Goal: Transaction & Acquisition: Book appointment/travel/reservation

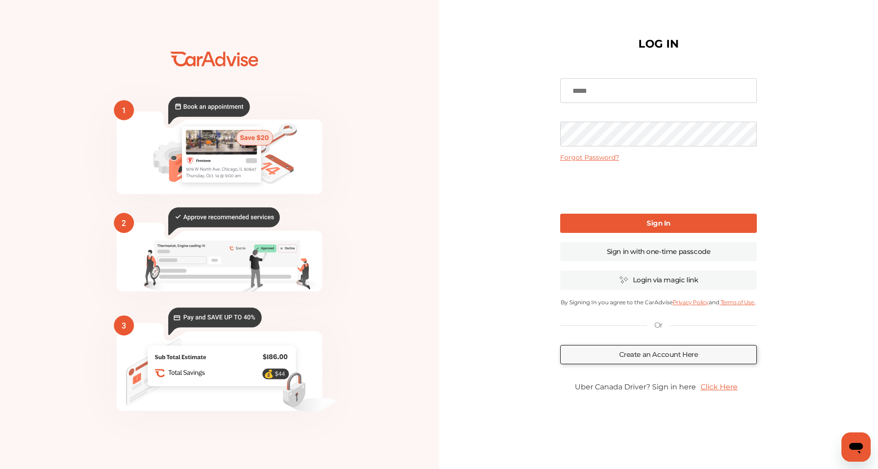
click at [589, 96] on input at bounding box center [658, 90] width 197 height 25
type input "*********"
click at [642, 224] on link "Sign In" at bounding box center [658, 223] width 197 height 19
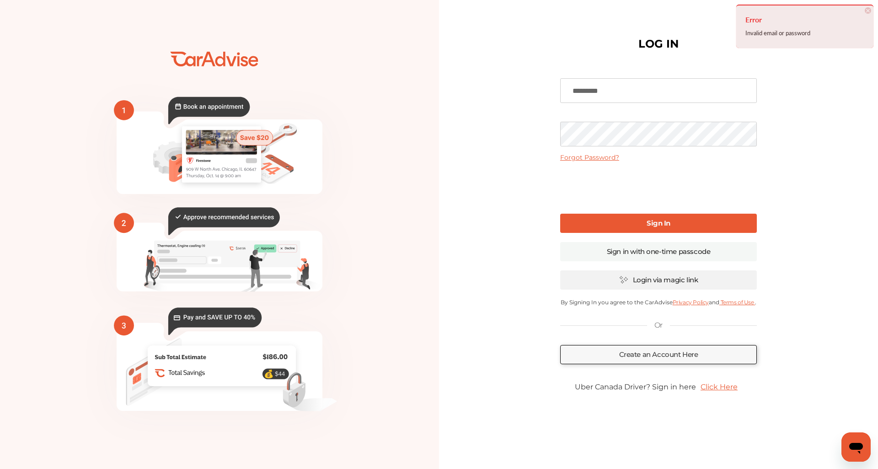
click at [635, 284] on link "Login via magic link" at bounding box center [658, 279] width 197 height 19
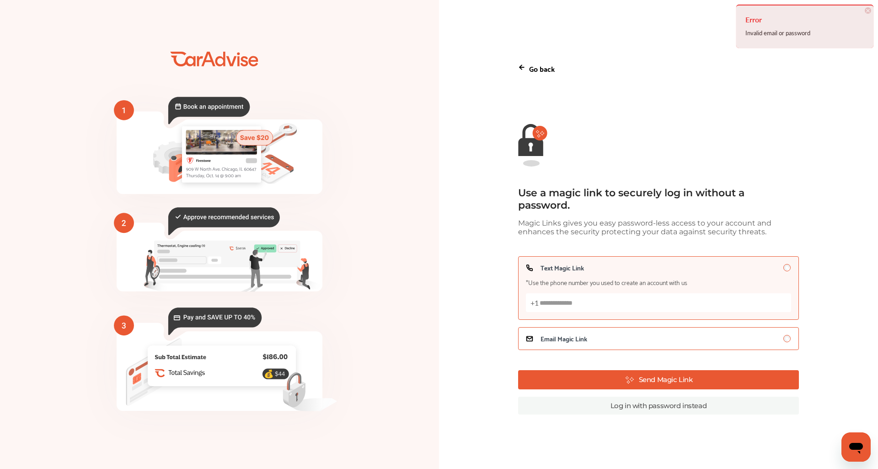
click at [585, 341] on span "Email Magic Link" at bounding box center [564, 338] width 47 height 7
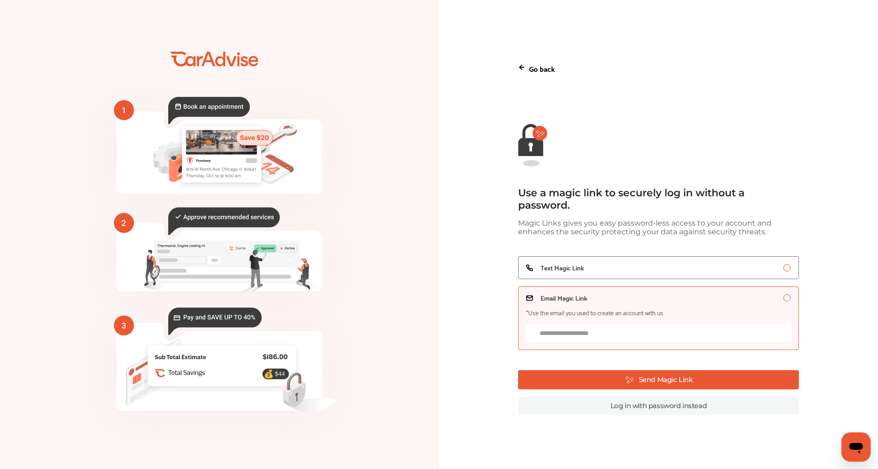
click at [582, 336] on input "Email Magic Link *Use the email you used to create an account with us" at bounding box center [658, 332] width 265 height 19
type input "**********"
click at [623, 381] on button "Send Magic Link" at bounding box center [658, 379] width 281 height 19
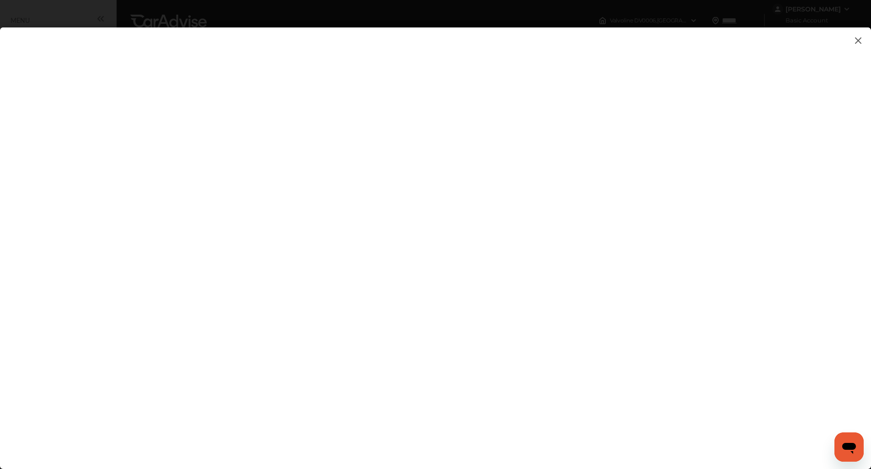
click at [859, 40] on img at bounding box center [858, 40] width 11 height 11
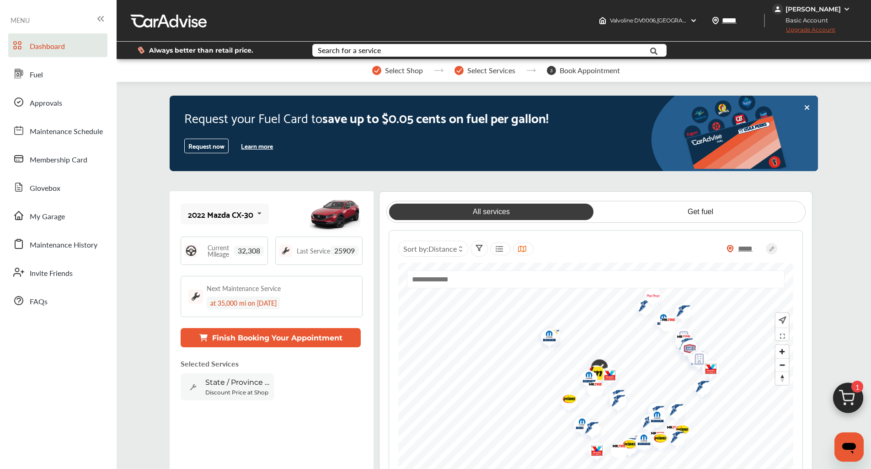
scroll to position [91, 0]
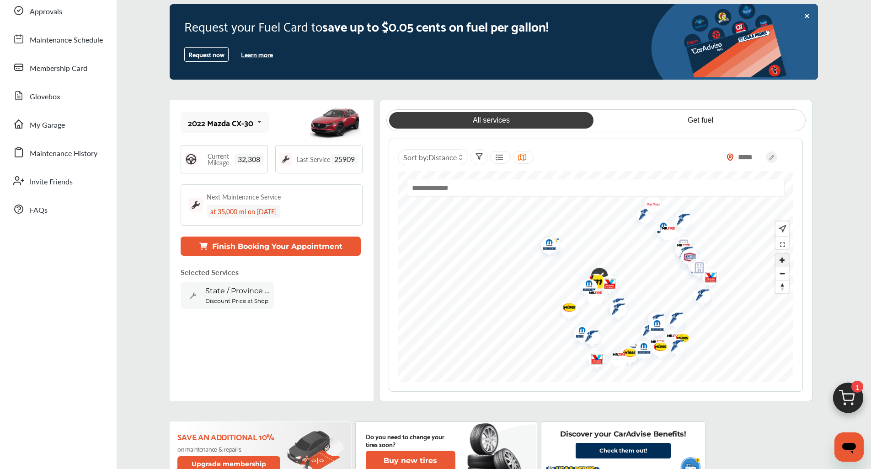
click at [781, 259] on span "Zoom in" at bounding box center [782, 259] width 13 height 13
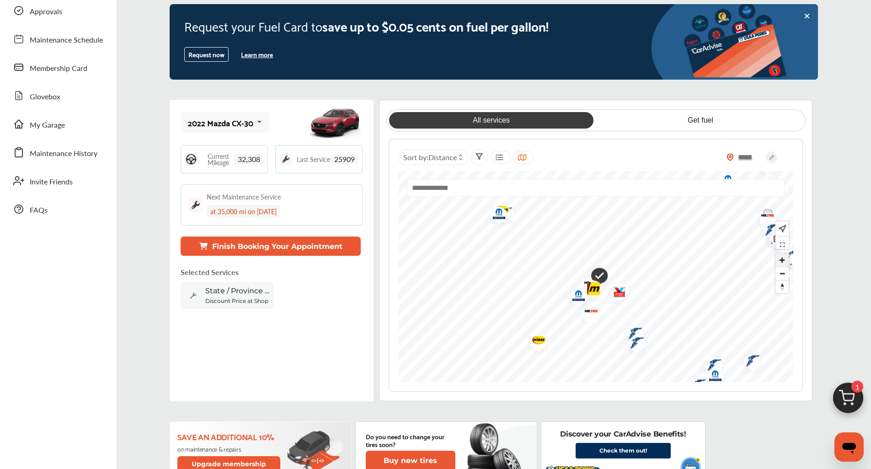
click at [781, 259] on span "Zoom in" at bounding box center [782, 259] width 13 height 13
click at [577, 294] on img "Map marker" at bounding box center [585, 303] width 24 height 29
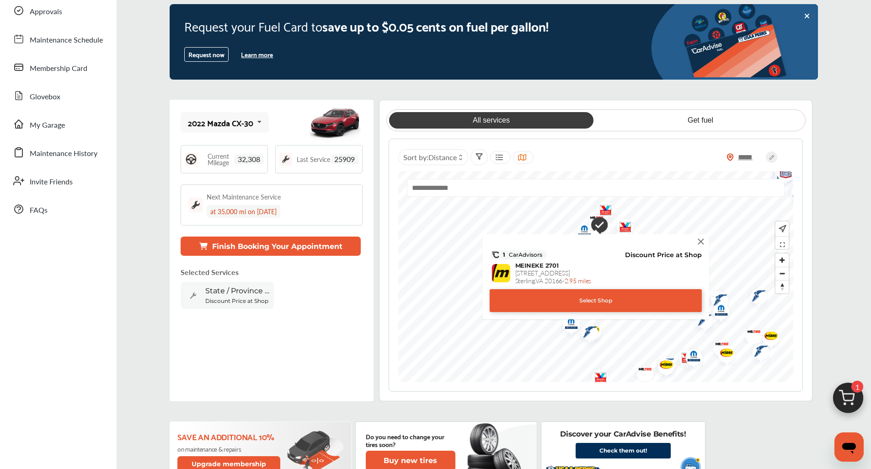
click at [704, 241] on img at bounding box center [701, 241] width 10 height 10
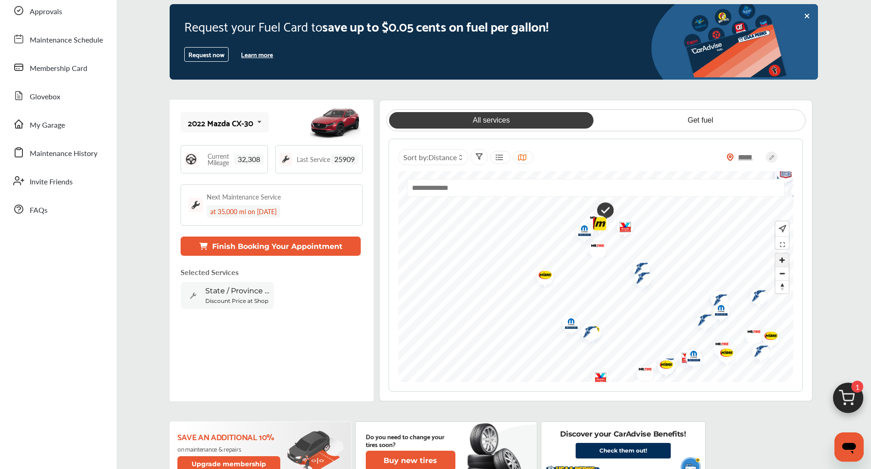
click at [783, 262] on span "Zoom in" at bounding box center [782, 259] width 13 height 13
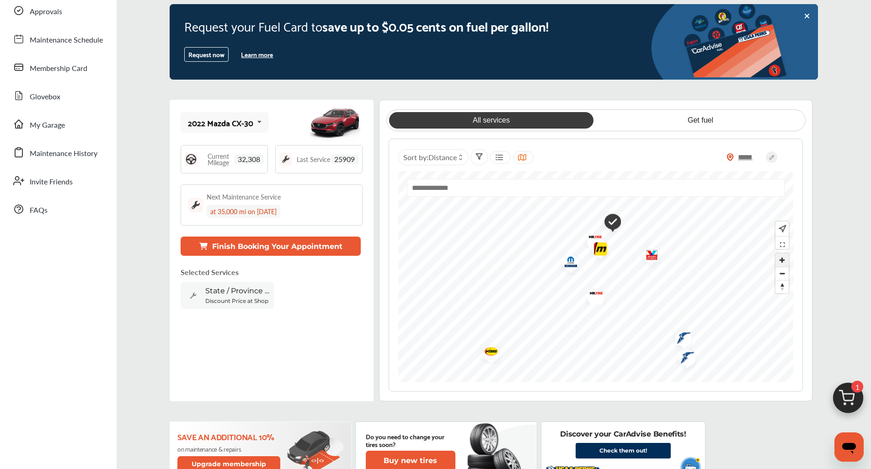
click at [784, 261] on span "Zoom in" at bounding box center [782, 259] width 13 height 13
click at [591, 224] on img "Map marker" at bounding box center [590, 222] width 24 height 19
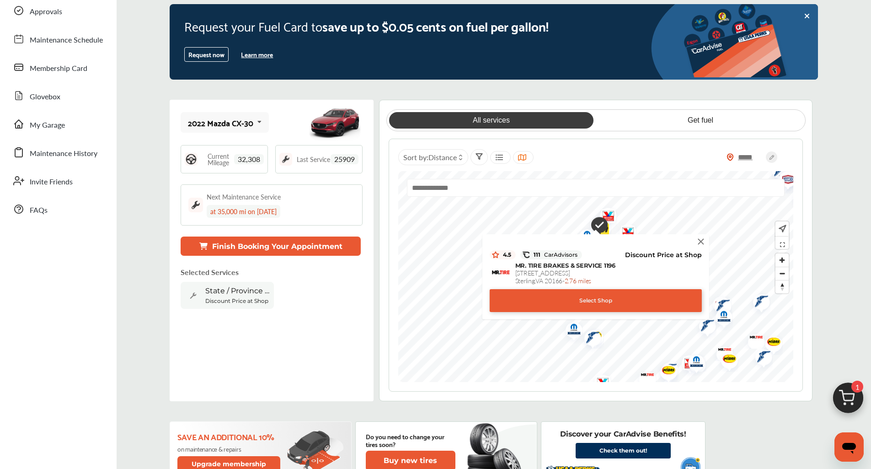
click at [576, 301] on div "Select Shop" at bounding box center [596, 300] width 212 height 23
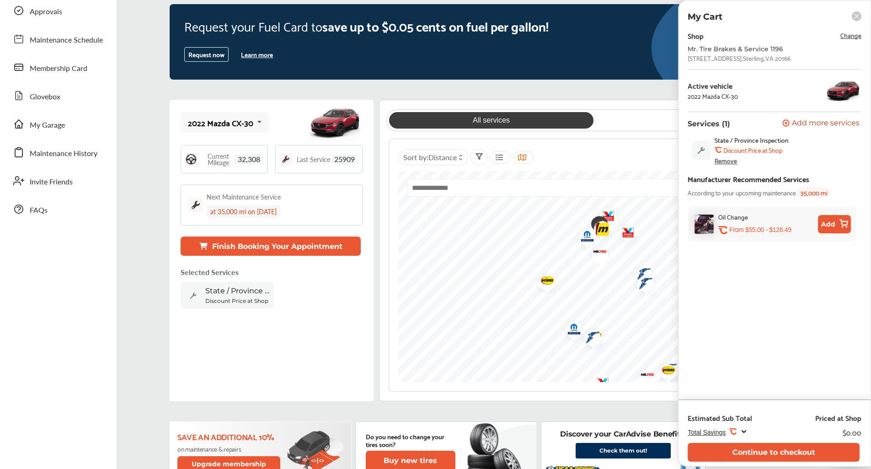
click at [829, 225] on button "Add" at bounding box center [834, 224] width 33 height 18
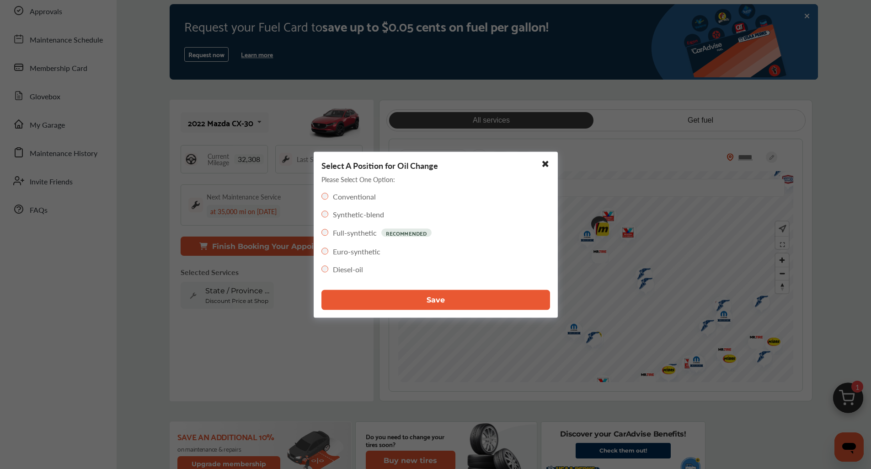
click at [383, 297] on button "Save" at bounding box center [435, 299] width 229 height 20
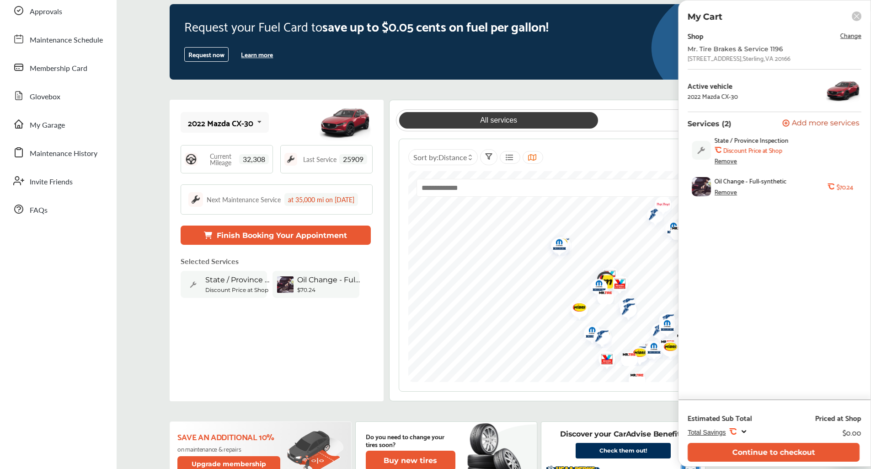
click at [727, 163] on div "Remove" at bounding box center [726, 160] width 22 height 7
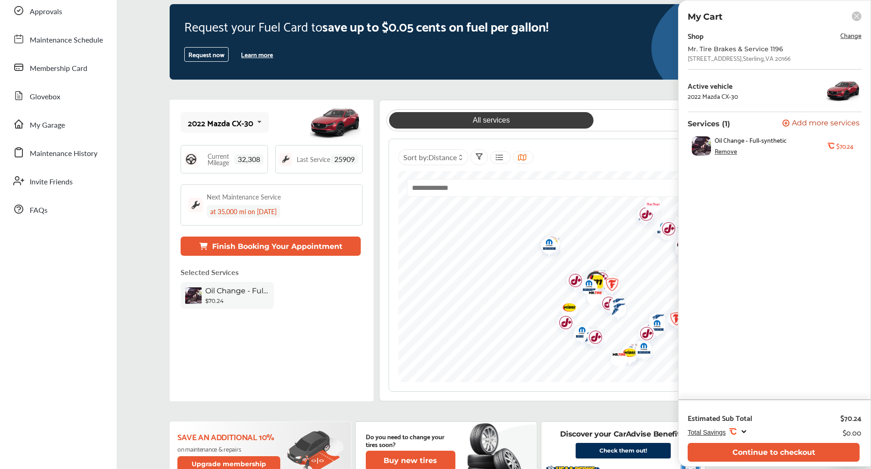
click at [788, 122] on icon at bounding box center [785, 122] width 7 height 7
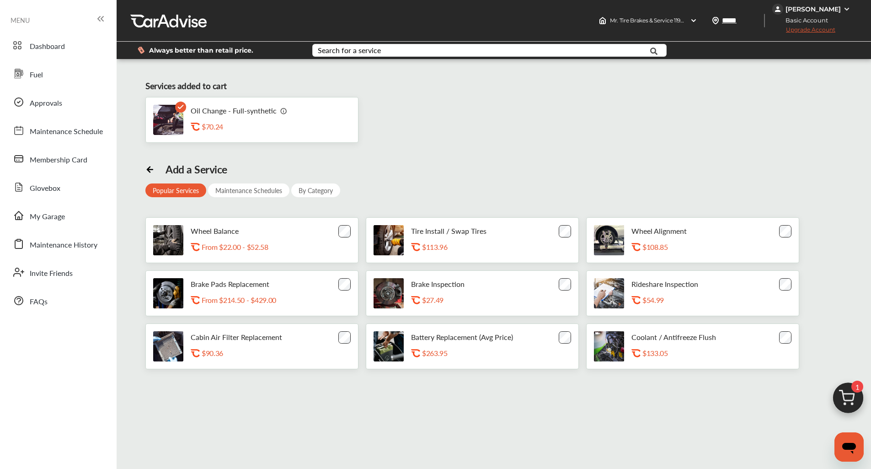
click at [254, 192] on div "Maintenance Schedules" at bounding box center [248, 190] width 81 height 14
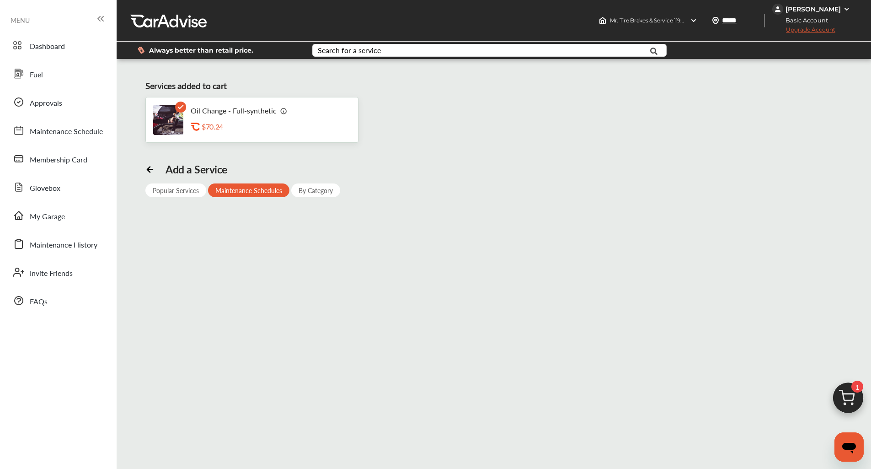
click at [165, 192] on div "Popular Services" at bounding box center [175, 190] width 61 height 14
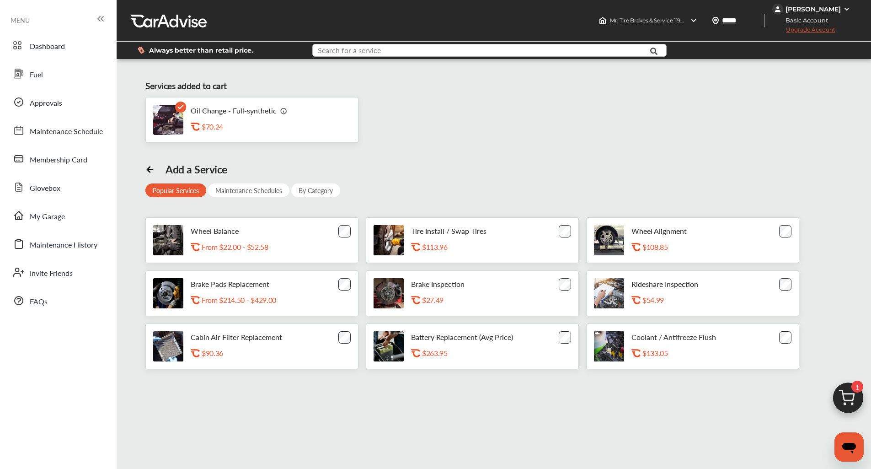
click at [416, 49] on input "text" at bounding box center [474, 51] width 323 height 14
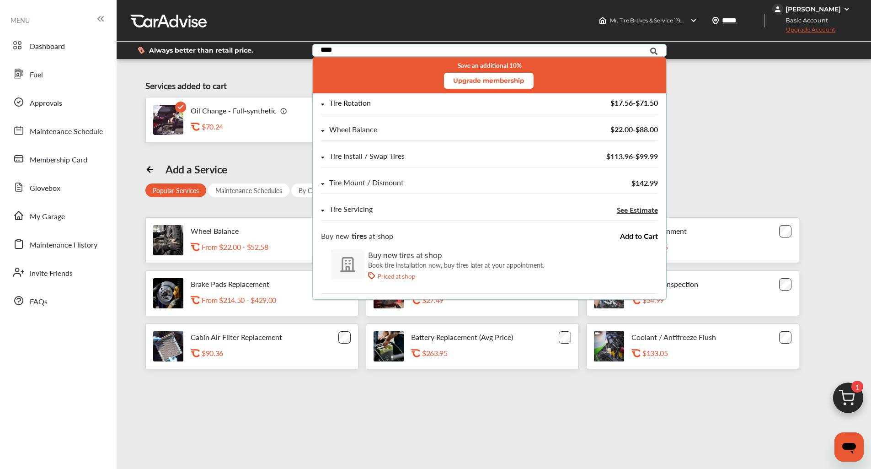
type input "****"
click at [343, 107] on div "Tire Rotation" at bounding box center [350, 103] width 42 height 8
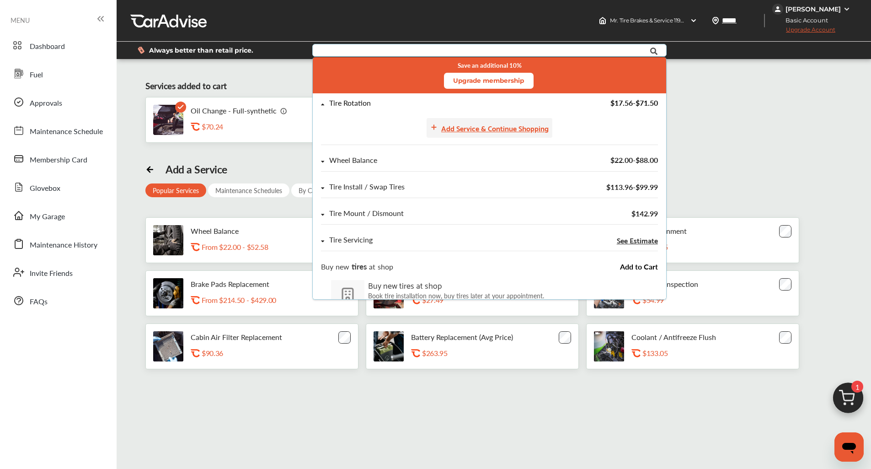
click at [453, 128] on div "Add Service & Continue Shopping" at bounding box center [494, 128] width 107 height 12
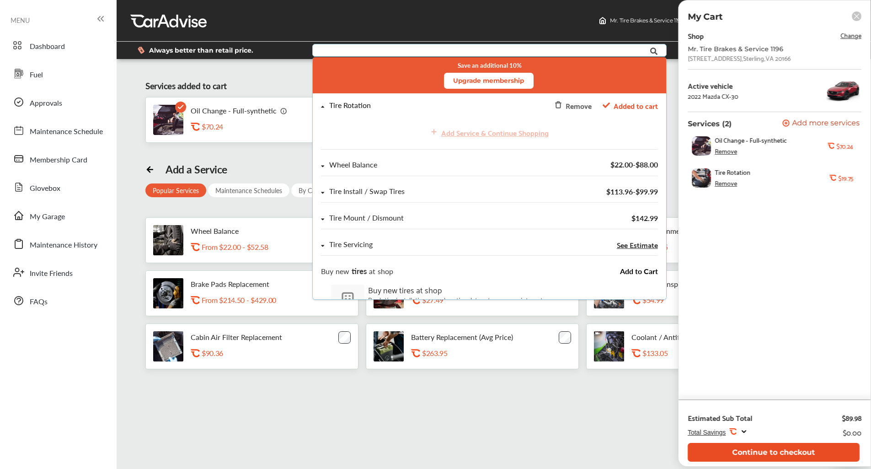
click at [739, 455] on button "Continue to checkout" at bounding box center [774, 452] width 172 height 19
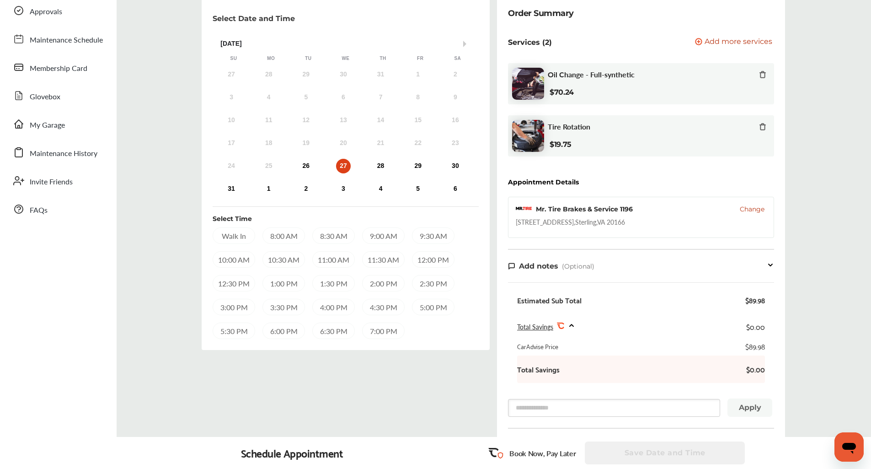
scroll to position [46, 0]
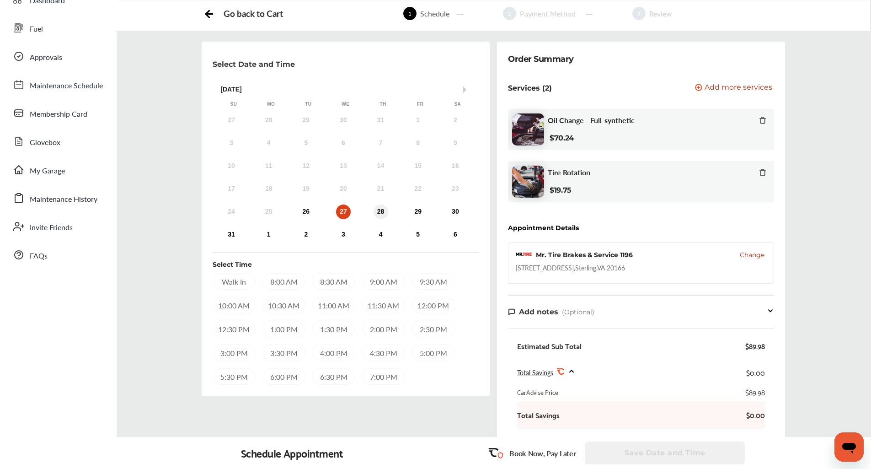
click at [383, 210] on div "28" at bounding box center [381, 211] width 15 height 15
click at [346, 211] on div "27" at bounding box center [343, 211] width 15 height 15
click at [456, 212] on div "30" at bounding box center [455, 211] width 15 height 15
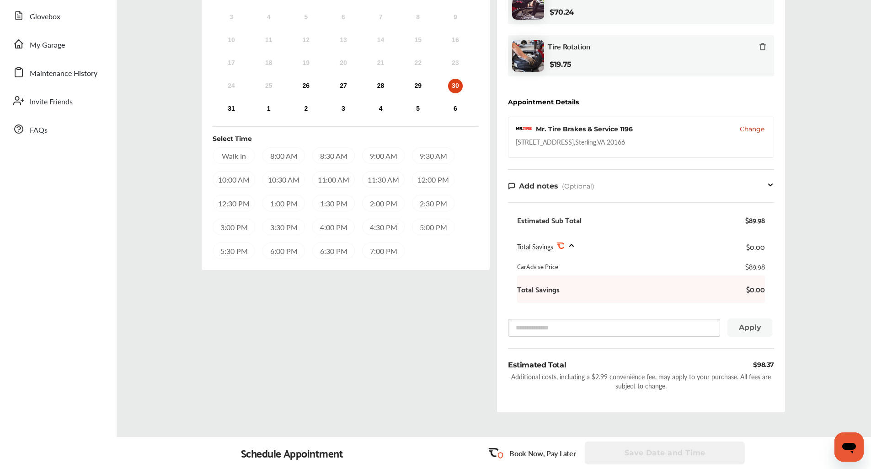
scroll to position [91, 0]
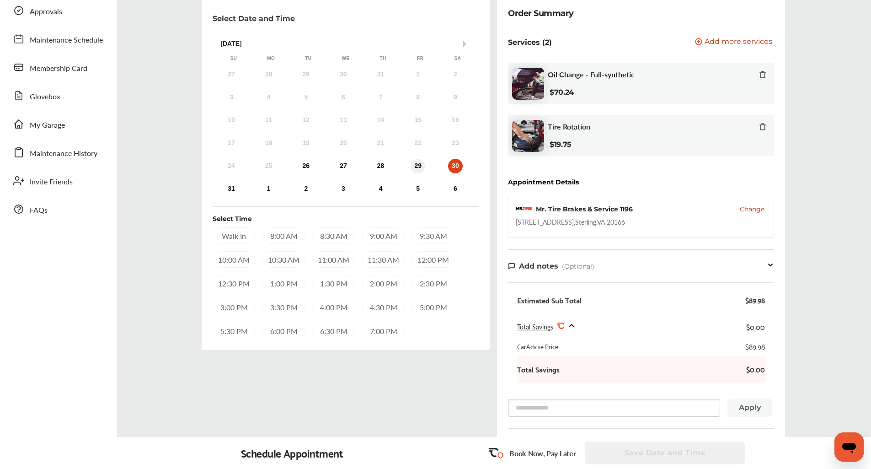
click at [418, 167] on div "29" at bounding box center [418, 166] width 15 height 15
click at [460, 168] on div "30" at bounding box center [455, 166] width 15 height 15
click at [345, 166] on div "27" at bounding box center [343, 166] width 15 height 15
click at [303, 167] on div "26" at bounding box center [306, 166] width 15 height 15
click at [382, 166] on div "28" at bounding box center [381, 166] width 15 height 15
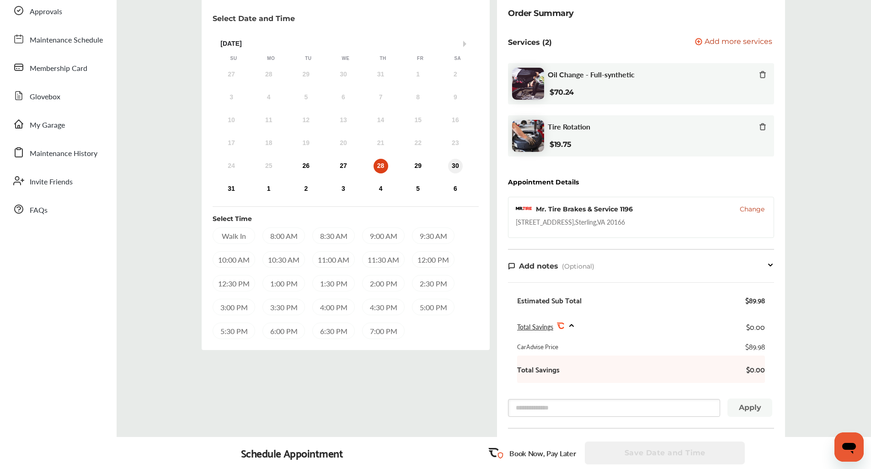
click at [454, 163] on div "30" at bounding box center [455, 166] width 15 height 15
click at [385, 263] on div "11:30 AM" at bounding box center [383, 259] width 43 height 16
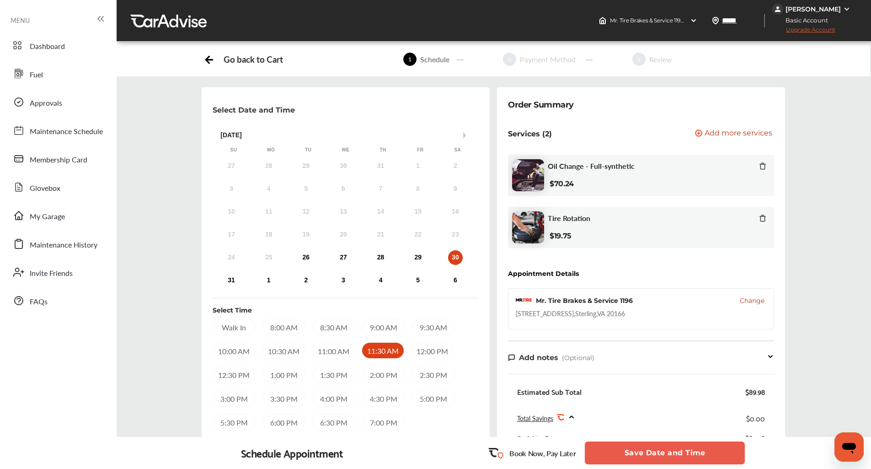
scroll to position [229, 0]
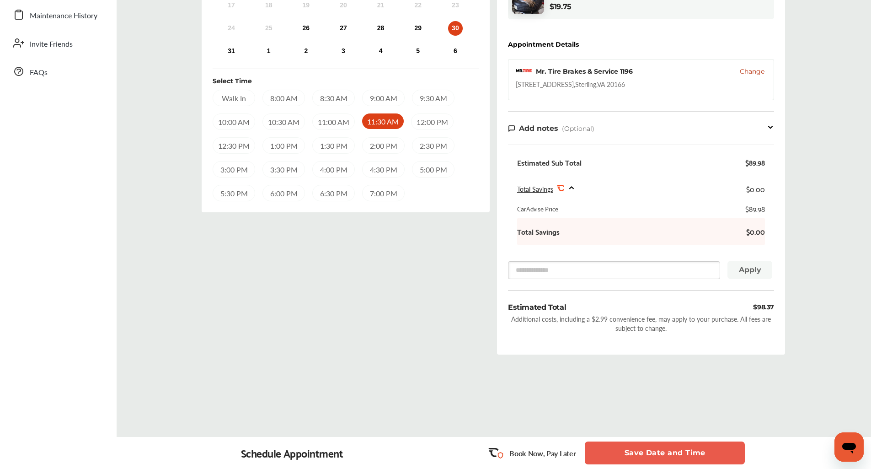
drag, startPoint x: 516, startPoint y: 84, endPoint x: 667, endPoint y: 85, distance: 150.9
click at [667, 85] on div "Mr. Tire Brakes & Service [STREET_ADDRESS]" at bounding box center [641, 79] width 266 height 41
click at [643, 452] on button "Save Date and Time" at bounding box center [665, 452] width 160 height 23
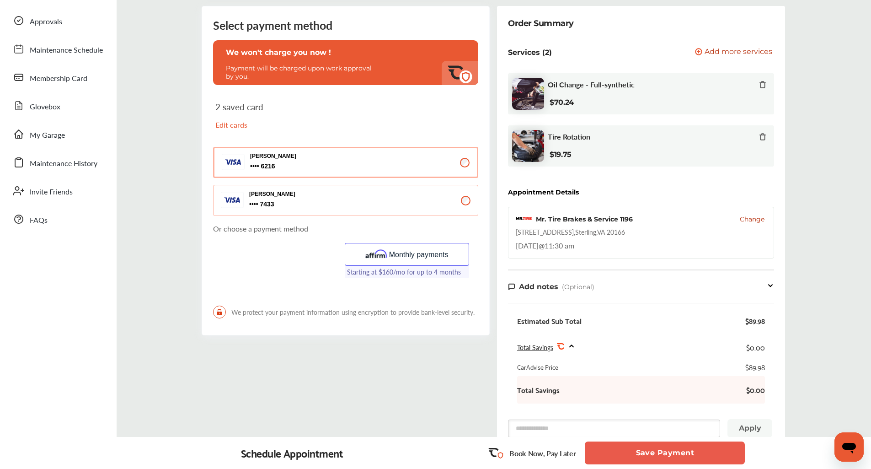
scroll to position [91, 0]
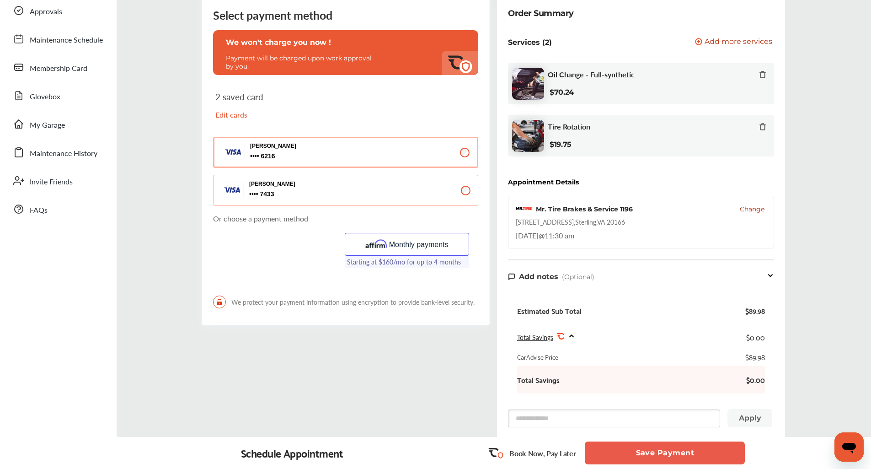
click at [230, 117] on p "Edit cards" at bounding box center [277, 114] width 125 height 11
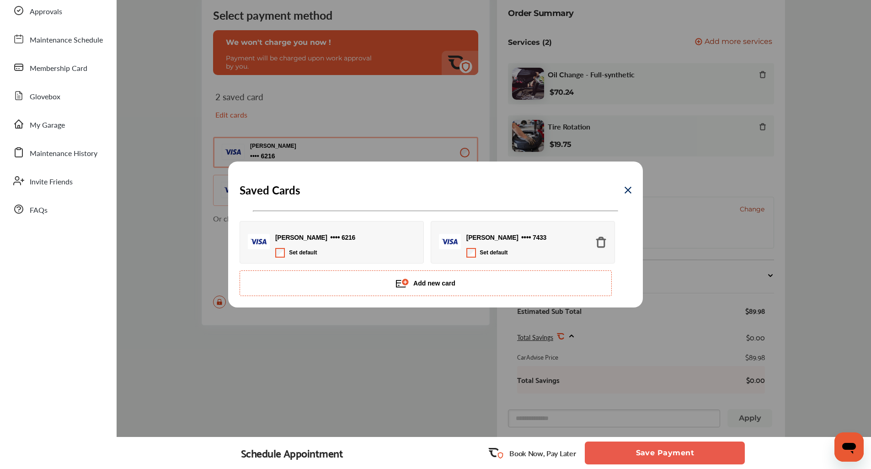
click at [434, 282] on button "Add new card" at bounding box center [426, 283] width 372 height 26
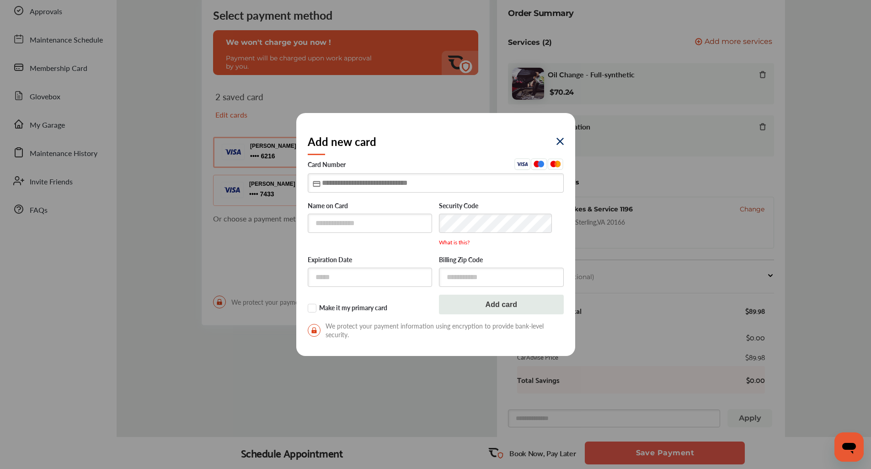
click at [405, 183] on input "text" at bounding box center [436, 182] width 256 height 19
click at [385, 182] on input "**********" at bounding box center [436, 182] width 256 height 19
type input "**********"
click at [379, 228] on input "text" at bounding box center [370, 223] width 125 height 19
type input "**********"
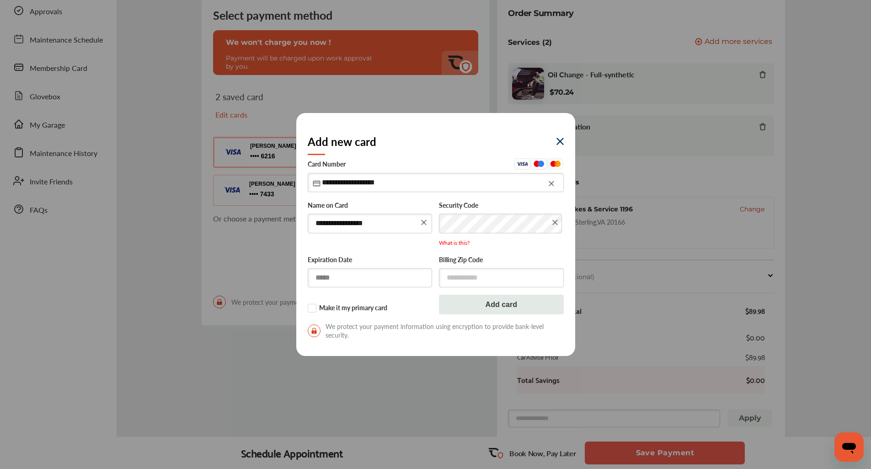
click at [345, 275] on input "text" at bounding box center [370, 277] width 125 height 19
type input "*****"
click at [510, 279] on input "text" at bounding box center [501, 277] width 125 height 19
type input "*****"
click at [312, 307] on label "Make it my primary card" at bounding box center [370, 308] width 125 height 9
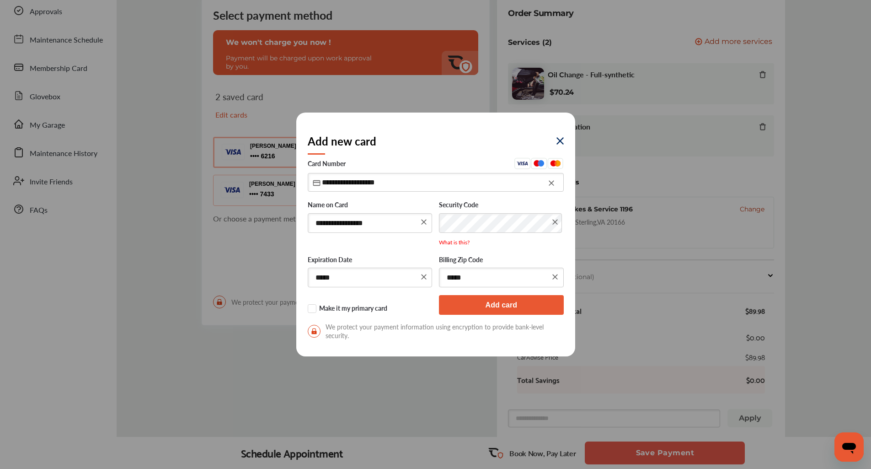
click at [485, 307] on button "Add card" at bounding box center [501, 305] width 125 height 20
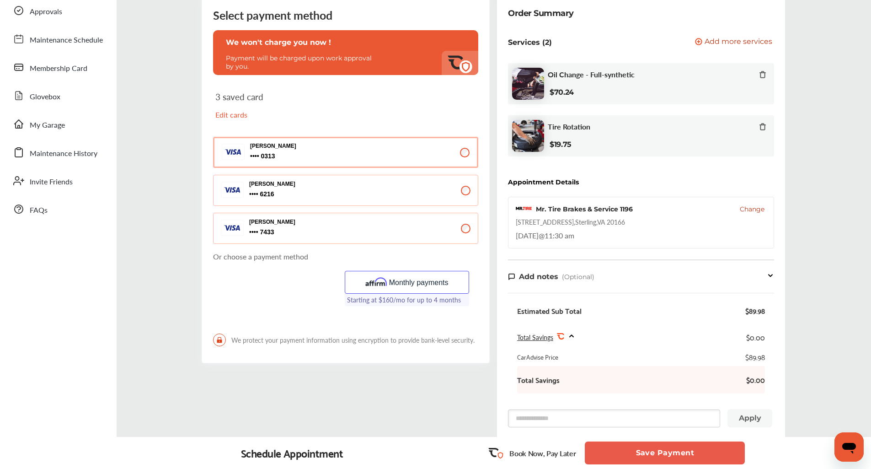
click at [235, 113] on p "Edit cards" at bounding box center [277, 114] width 125 height 11
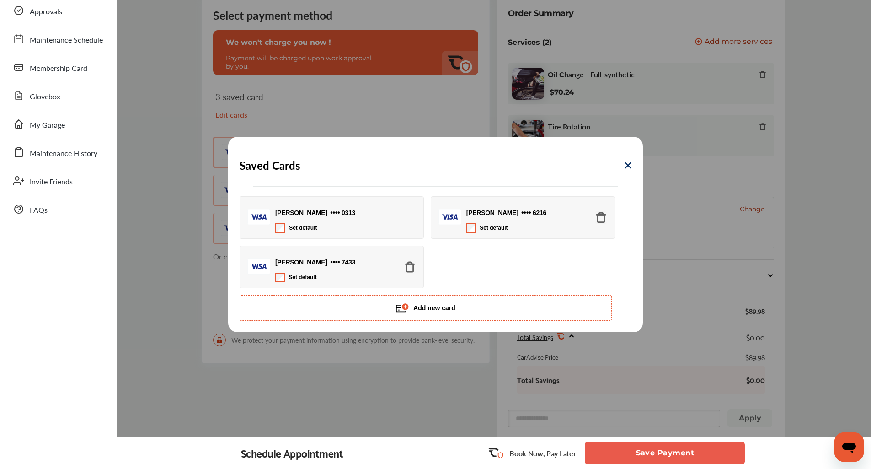
click at [410, 268] on img at bounding box center [410, 267] width 12 height 12
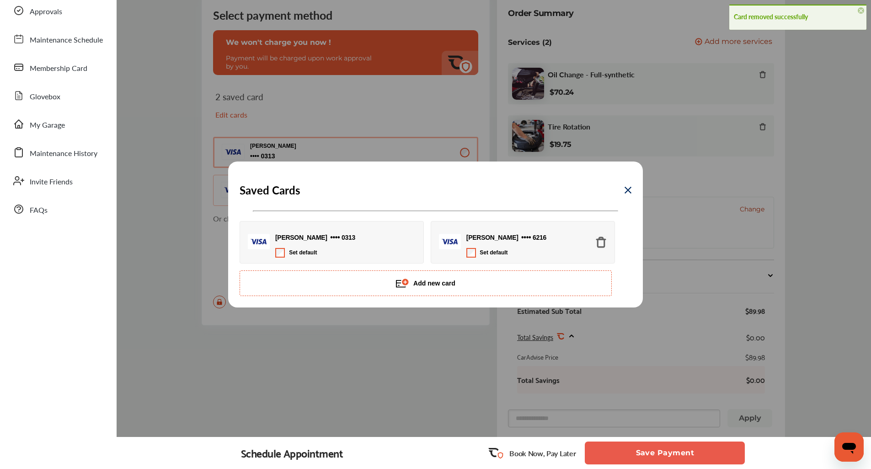
click at [600, 244] on img at bounding box center [601, 242] width 12 height 12
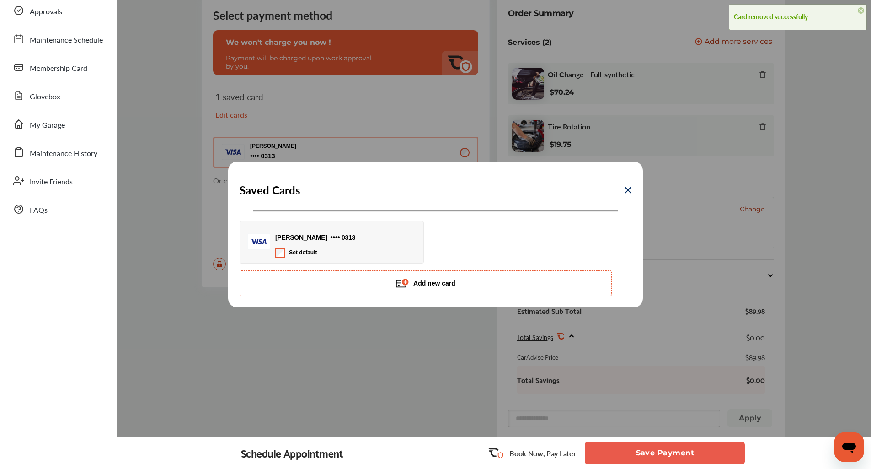
click at [628, 191] on img at bounding box center [628, 190] width 7 height 7
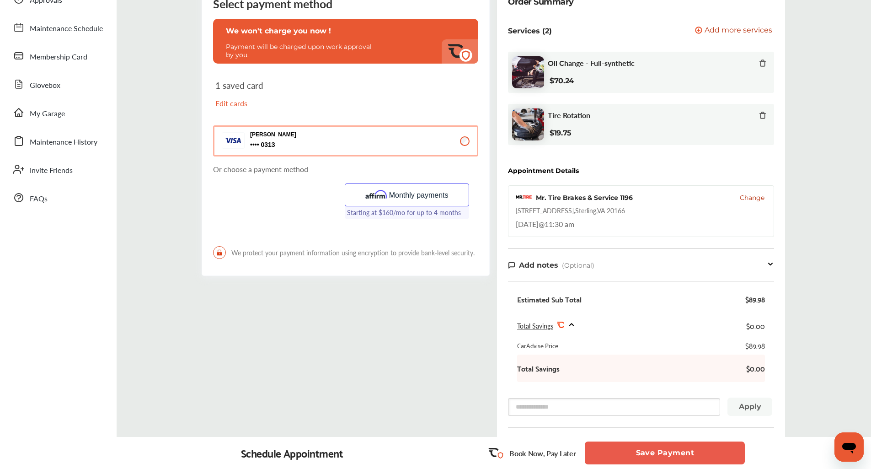
scroll to position [269, 0]
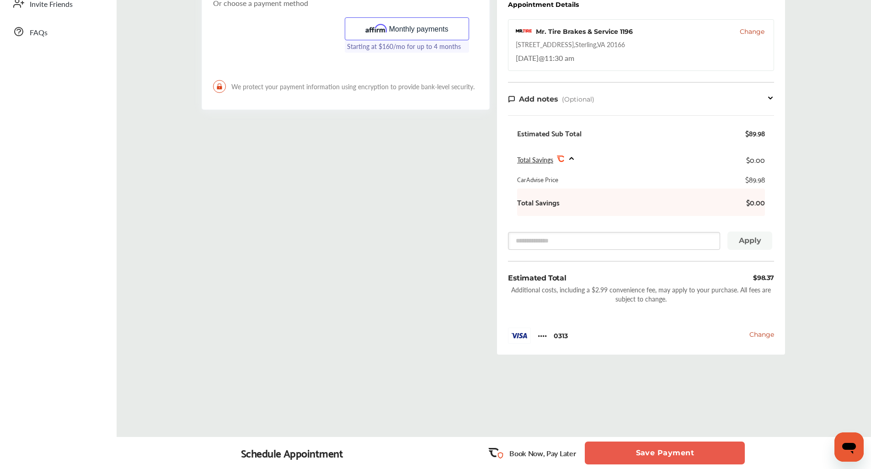
click at [641, 455] on button "Save Payment" at bounding box center [665, 452] width 160 height 23
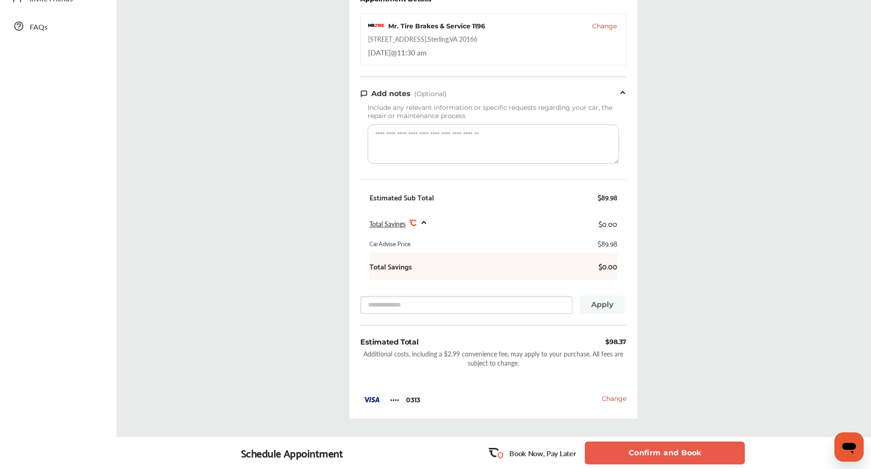
scroll to position [344, 0]
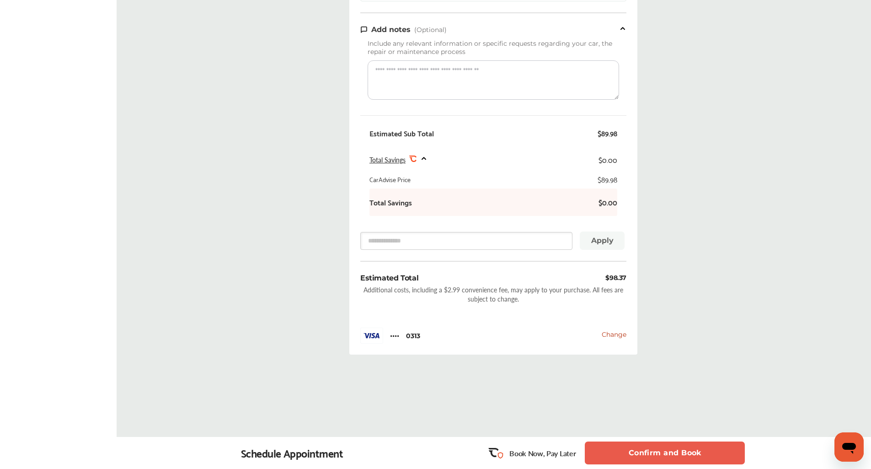
click at [642, 451] on button "Confirm and Book" at bounding box center [665, 452] width 160 height 23
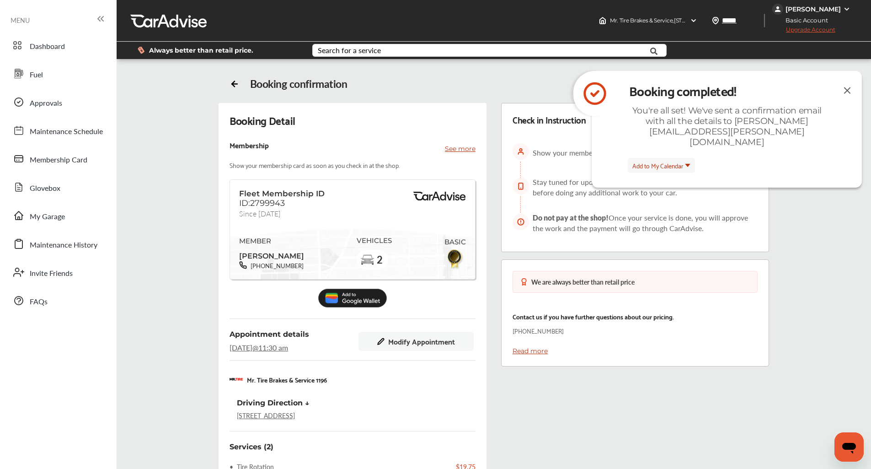
click at [346, 299] on img at bounding box center [352, 298] width 69 height 19
